Goal: Navigation & Orientation: Find specific page/section

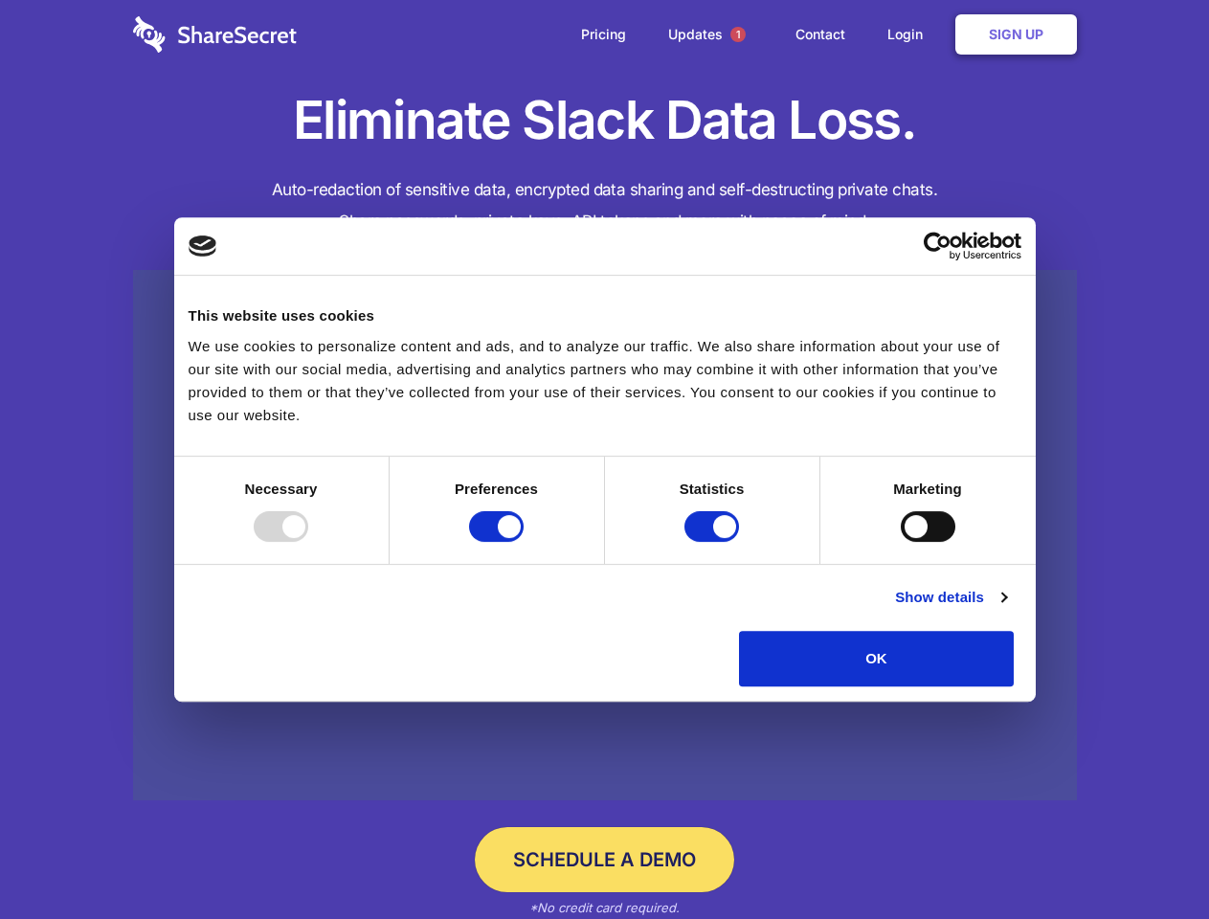
click at [308, 542] on div at bounding box center [281, 526] width 55 height 31
click at [523, 542] on input "Preferences" at bounding box center [496, 526] width 55 height 31
checkbox input "false"
click at [714, 542] on input "Statistics" at bounding box center [711, 526] width 55 height 31
checkbox input "false"
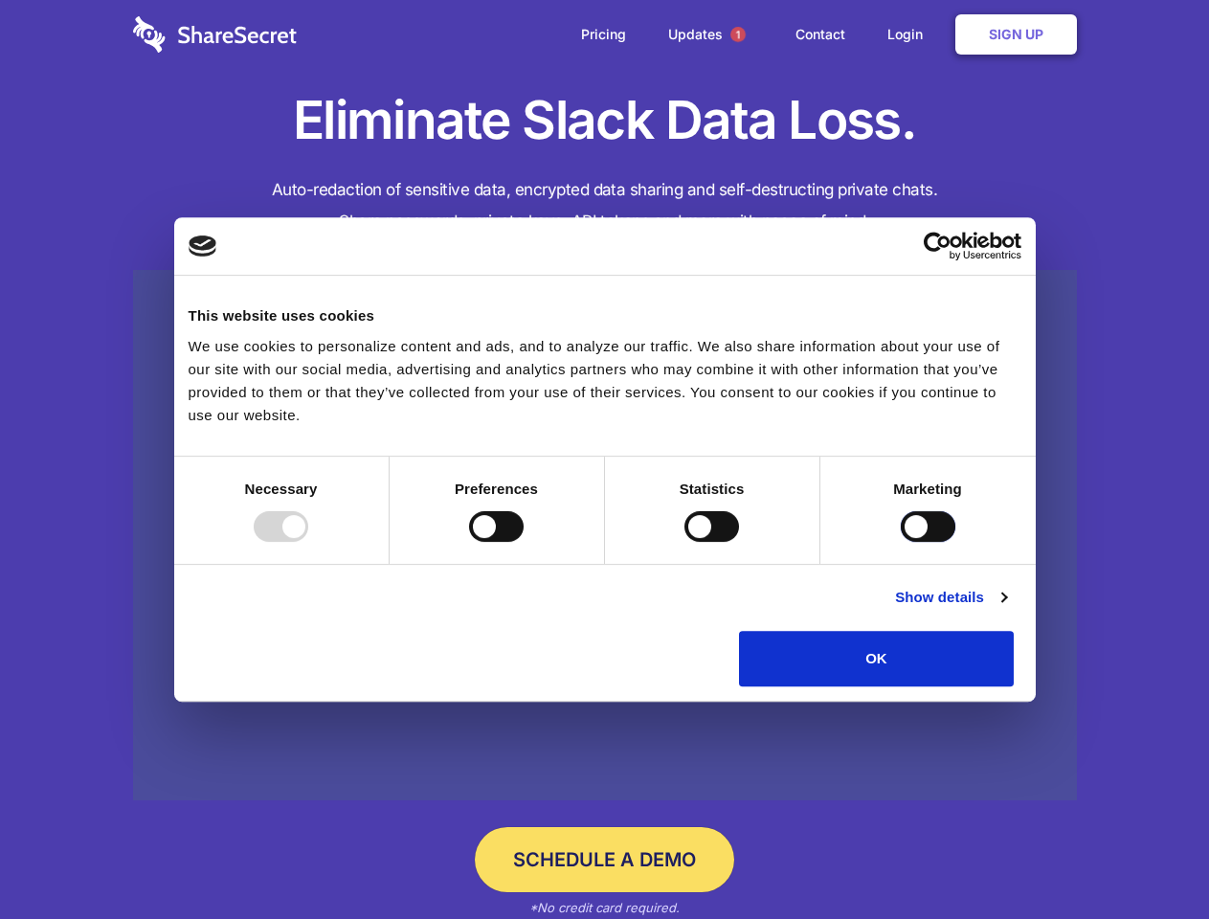
click at [900, 542] on input "Marketing" at bounding box center [927, 526] width 55 height 31
checkbox input "true"
click at [1006, 609] on link "Show details" at bounding box center [950, 597] width 111 height 23
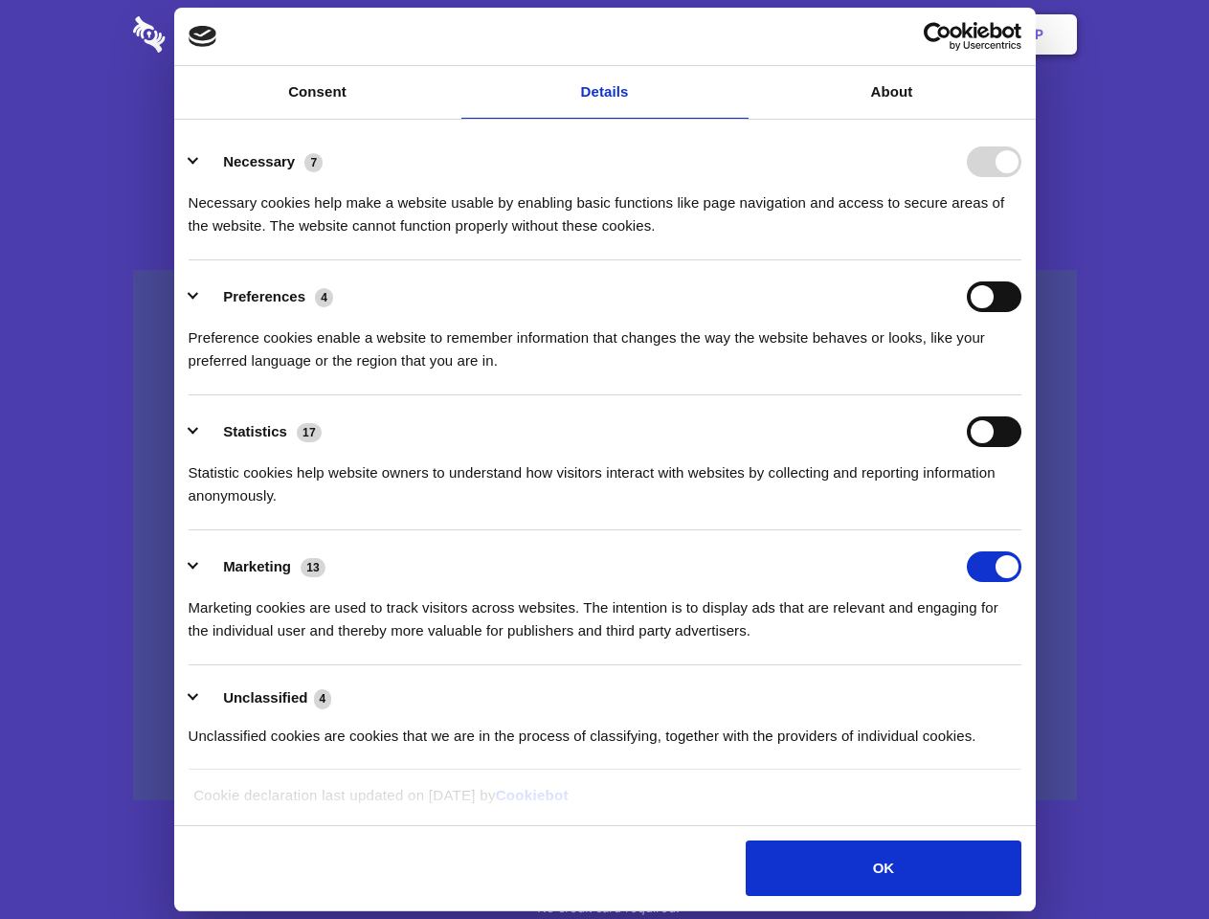
click at [1021, 260] on li "Necessary 7 Necessary cookies help make a website usable by enabling basic func…" at bounding box center [605, 192] width 832 height 135
click at [737, 34] on span "1" at bounding box center [737, 34] width 15 height 15
